Goal: Task Accomplishment & Management: Complete application form

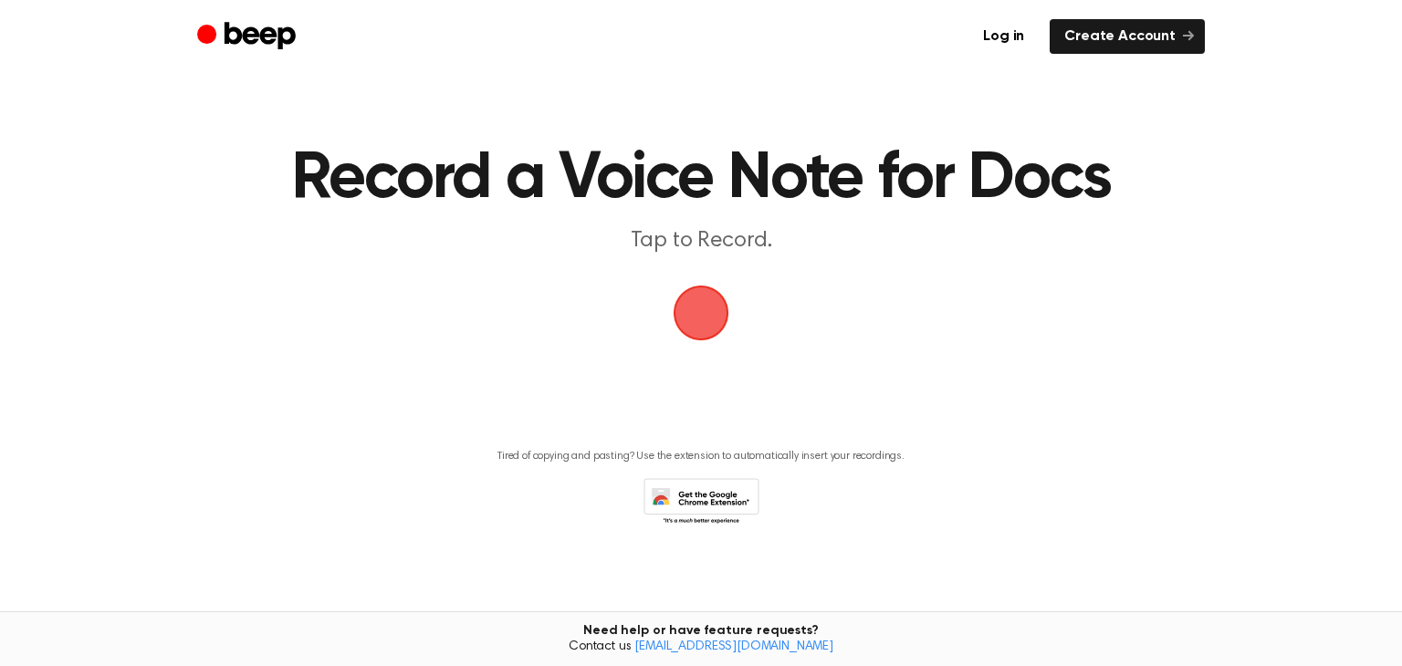
scroll to position [1, 0]
click at [697, 327] on span "button" at bounding box center [701, 312] width 80 height 80
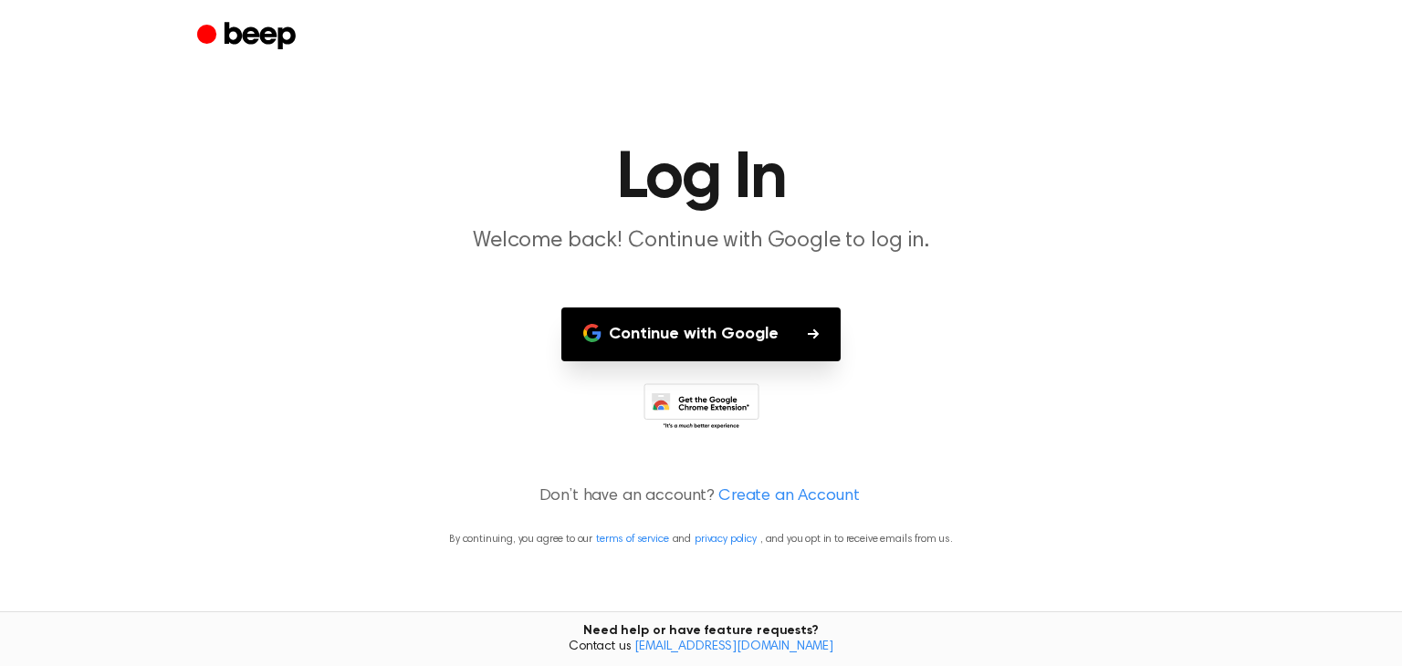
click at [697, 327] on button "Continue with Google" at bounding box center [700, 335] width 279 height 54
click at [723, 472] on main "Log In Welcome back! Continue with Google to log in. Continue with Google Don’t…" at bounding box center [701, 333] width 1402 height 666
click at [731, 485] on link "Create an Account" at bounding box center [788, 497] width 141 height 25
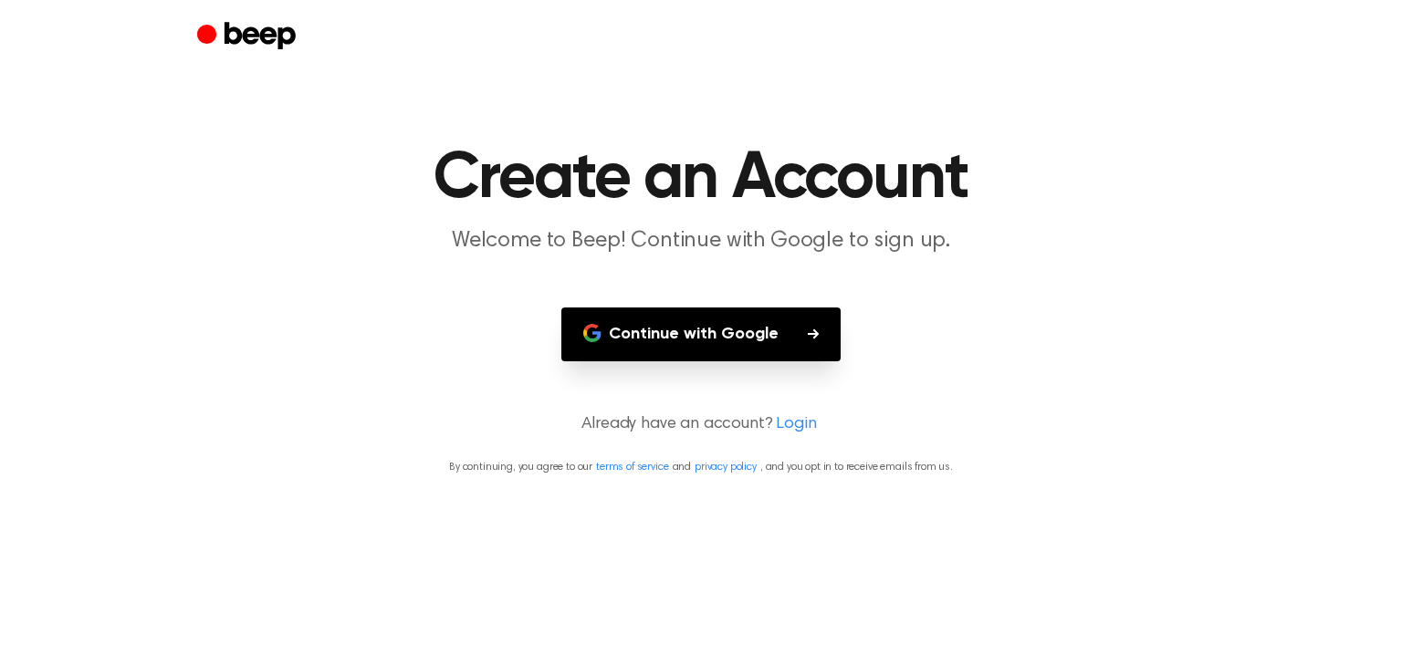
click at [737, 429] on p "Already have an account? Login" at bounding box center [701, 424] width 1358 height 25
click at [794, 416] on link "Login" at bounding box center [796, 424] width 40 height 25
